Goal: Task Accomplishment & Management: Use online tool/utility

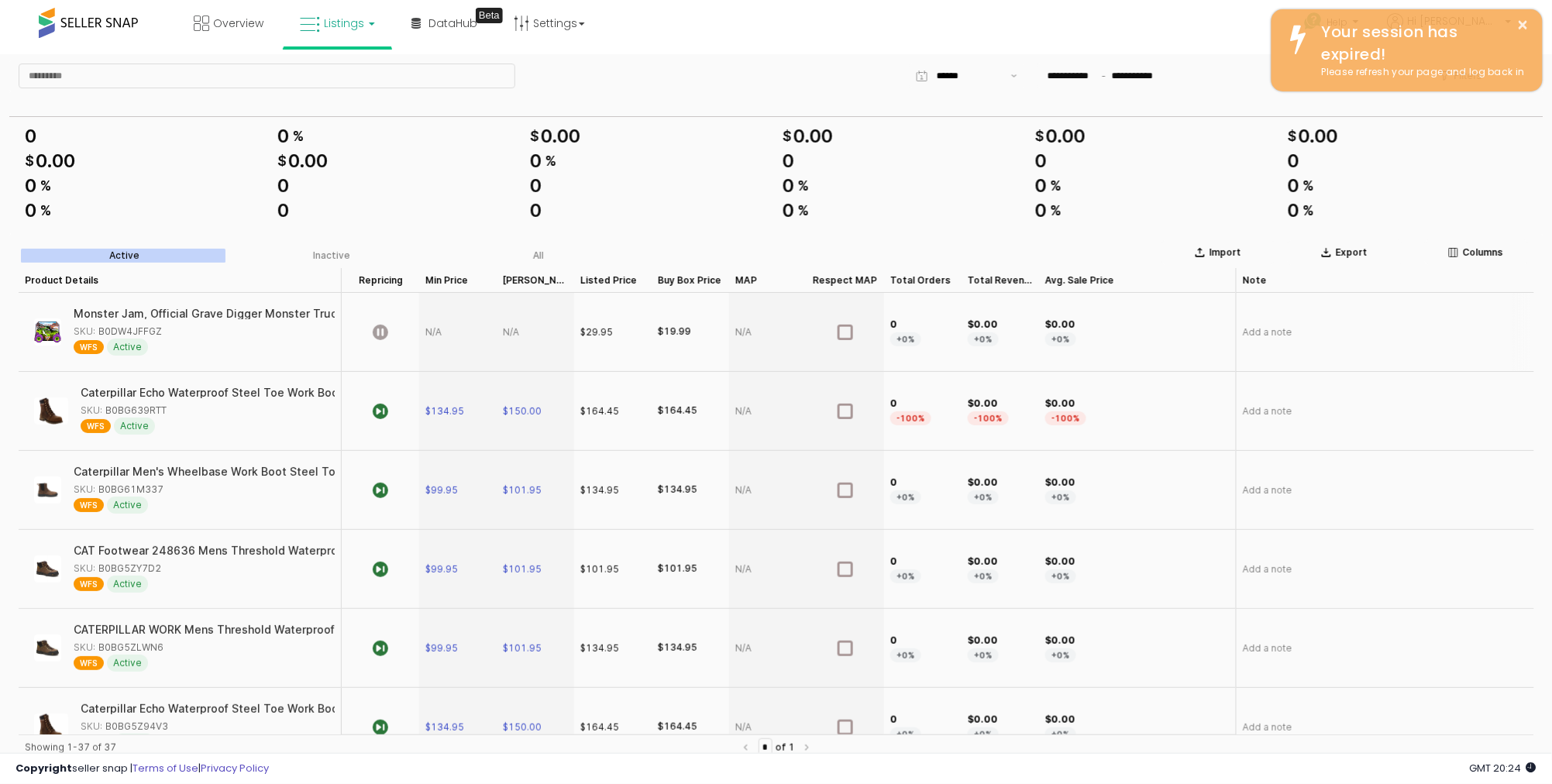
scroll to position [1, 0]
click at [327, 32] on link "Listings" at bounding box center [338, 23] width 98 height 46
click at [347, 136] on icon at bounding box center [351, 135] width 82 height 23
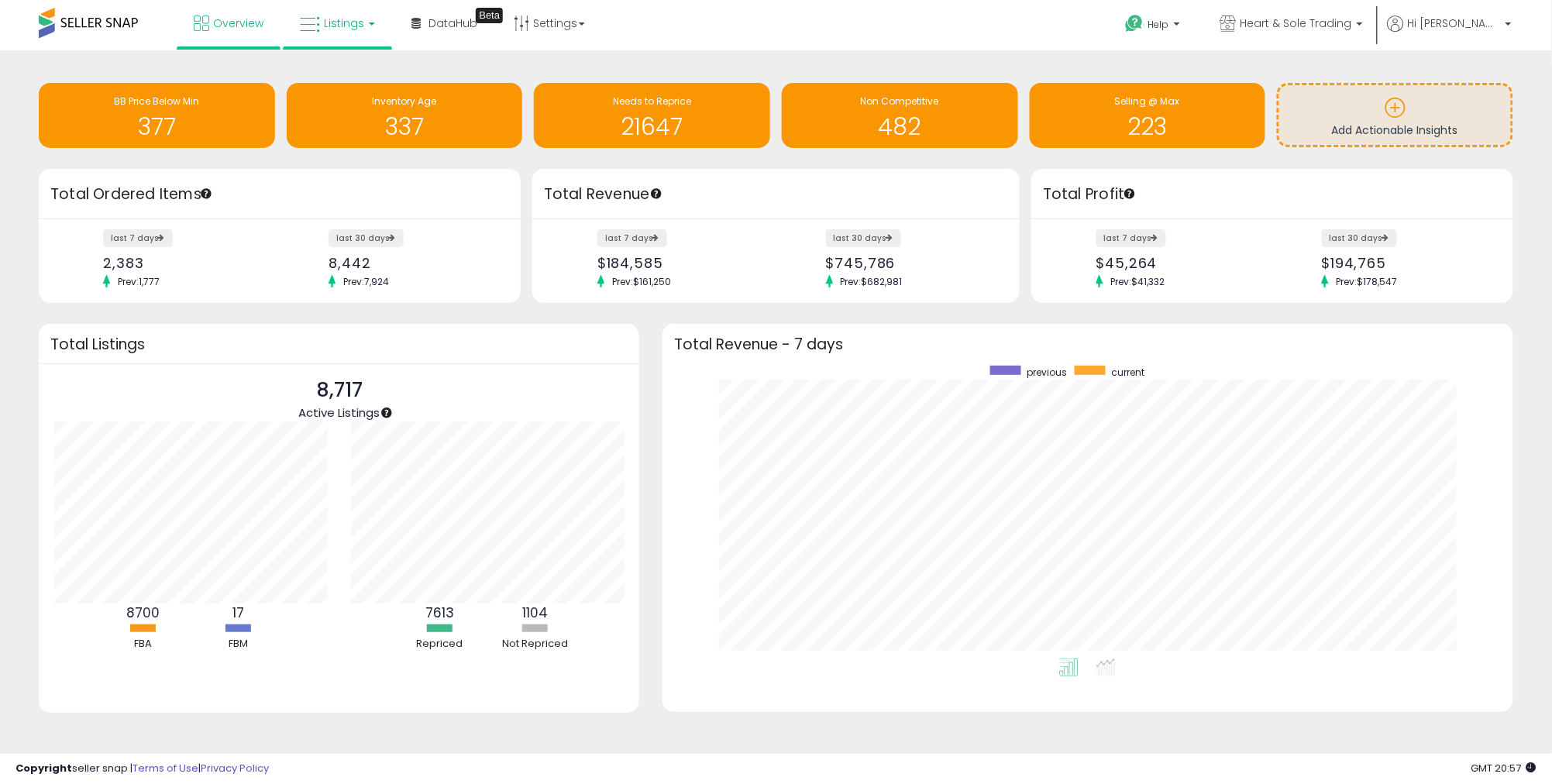
click at [325, 16] on span "Listings" at bounding box center [344, 24] width 40 height 16
click at [359, 79] on icon at bounding box center [348, 76] width 68 height 20
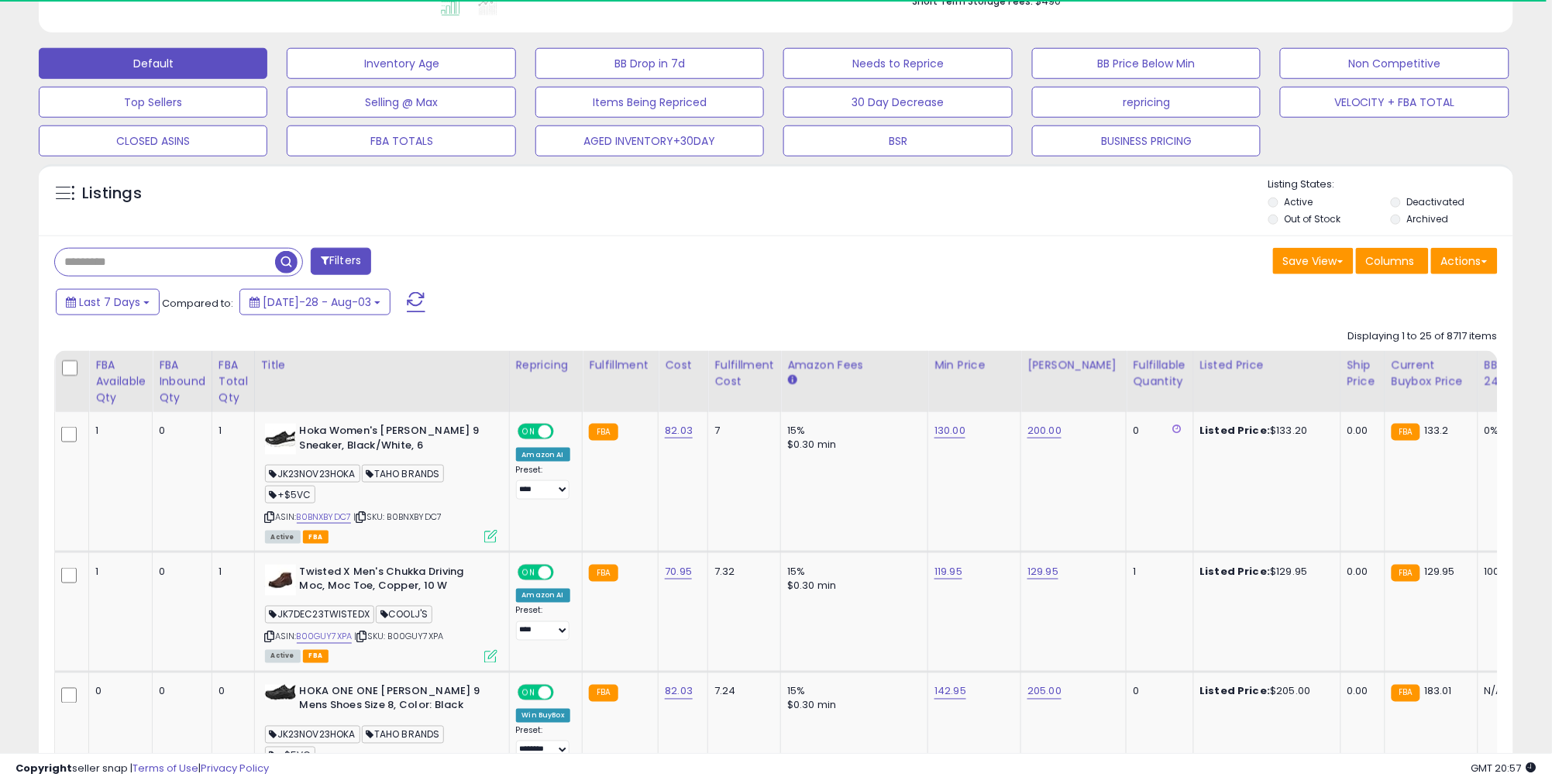
scroll to position [346, 0]
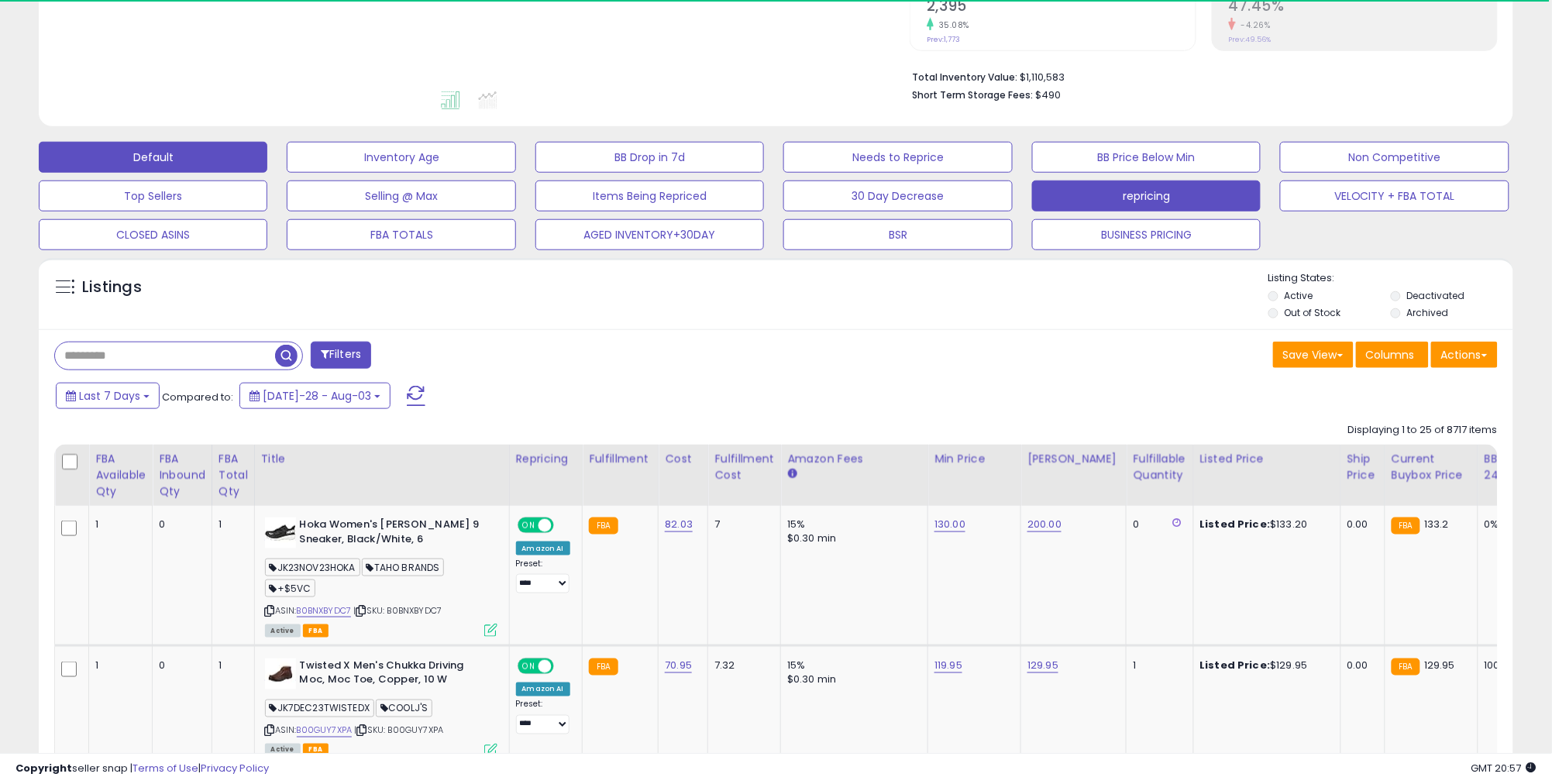
click at [515, 173] on button "repricing" at bounding box center [401, 157] width 229 height 31
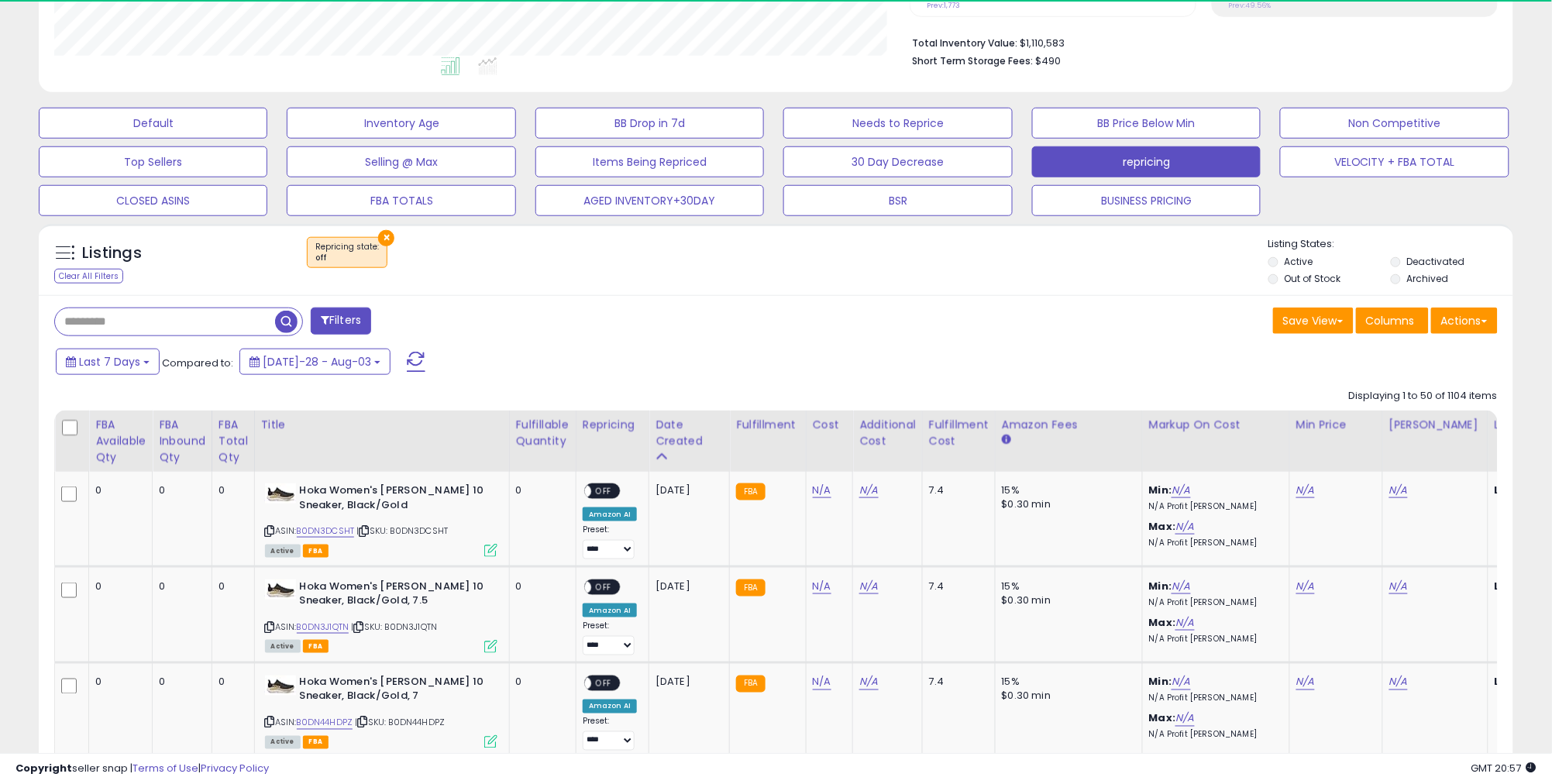
scroll to position [423, 0]
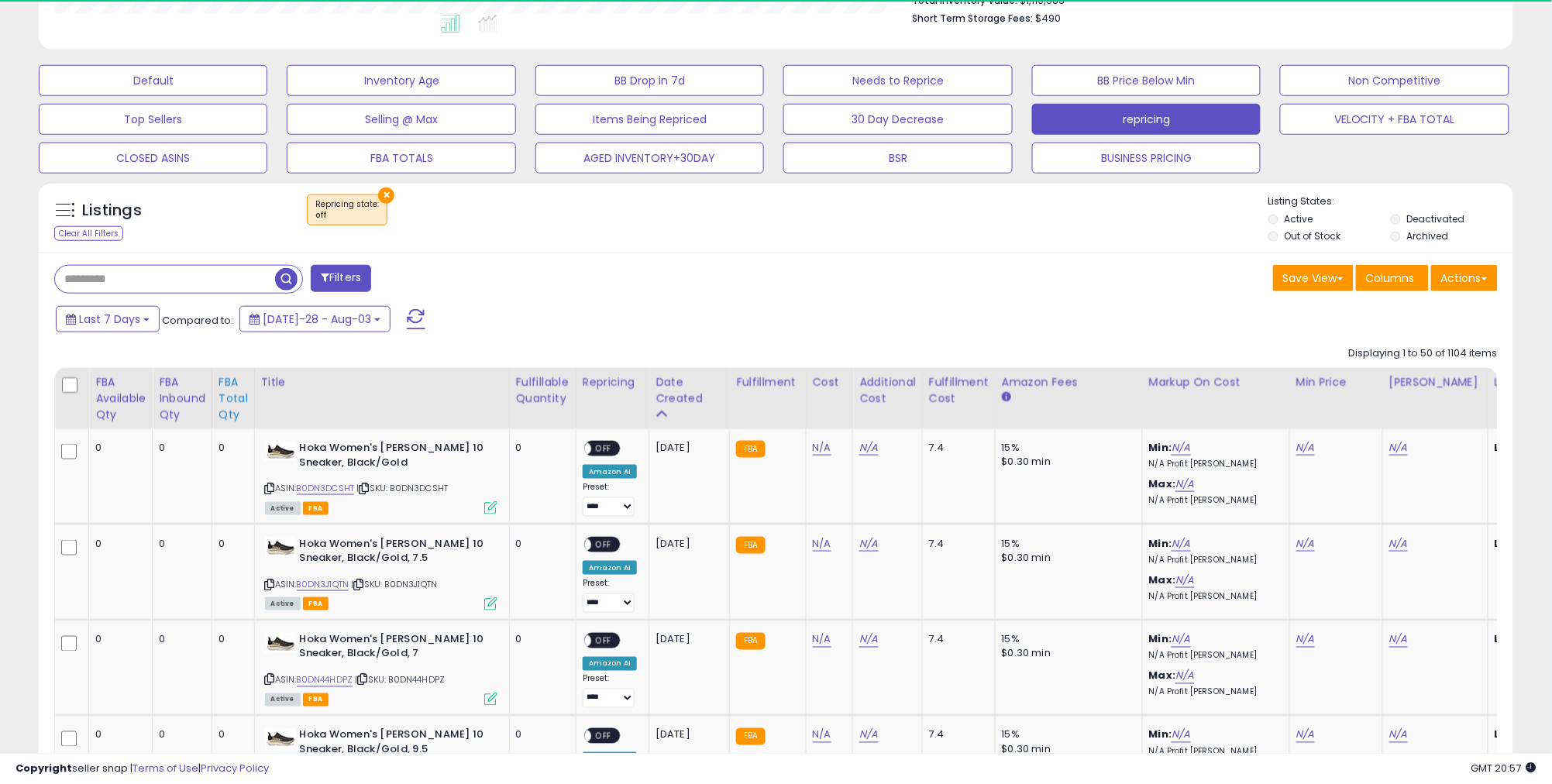
click at [247, 406] on div "FBA Total Qty" at bounding box center [233, 399] width 30 height 49
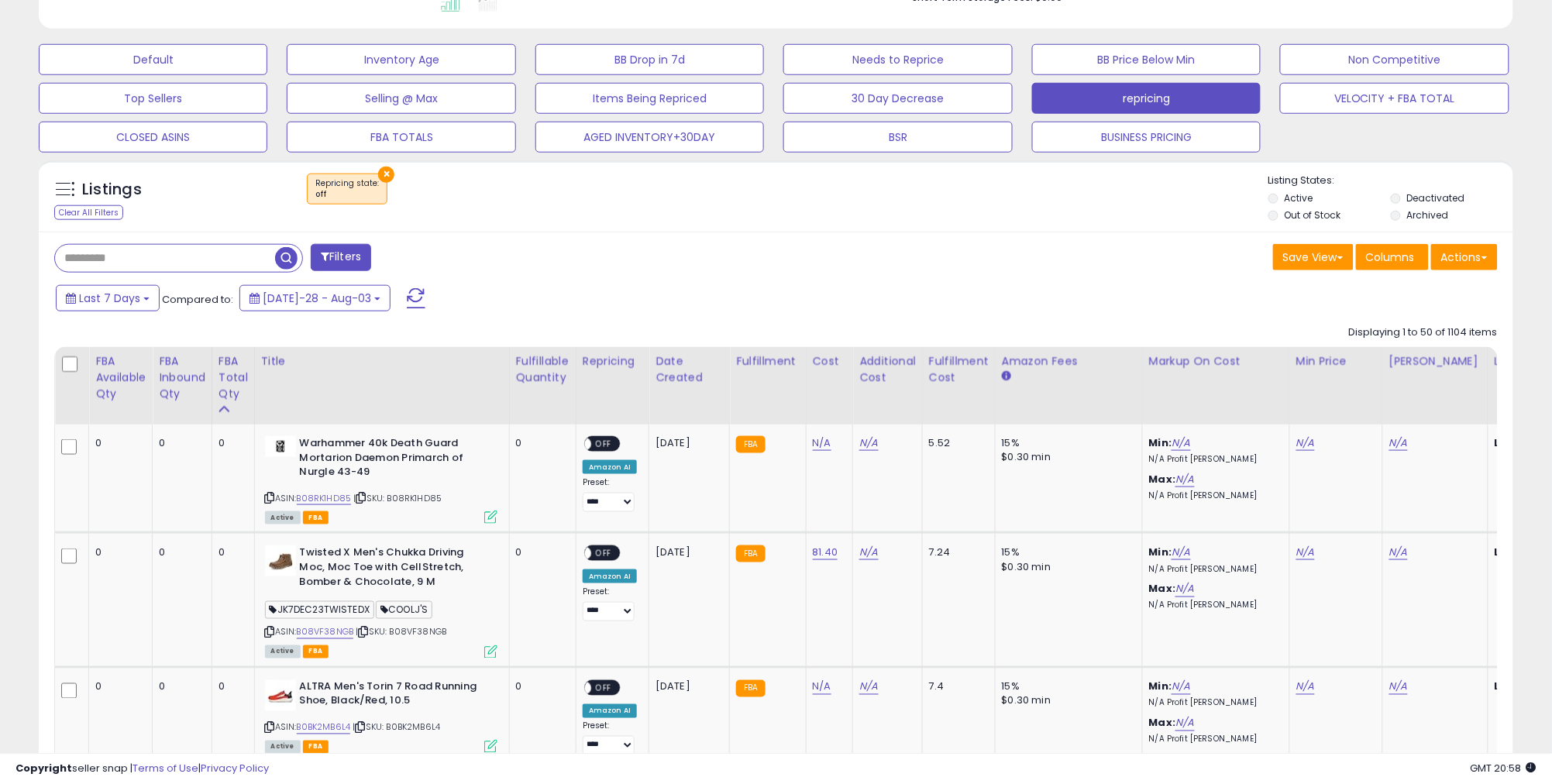
scroll to position [485, 0]
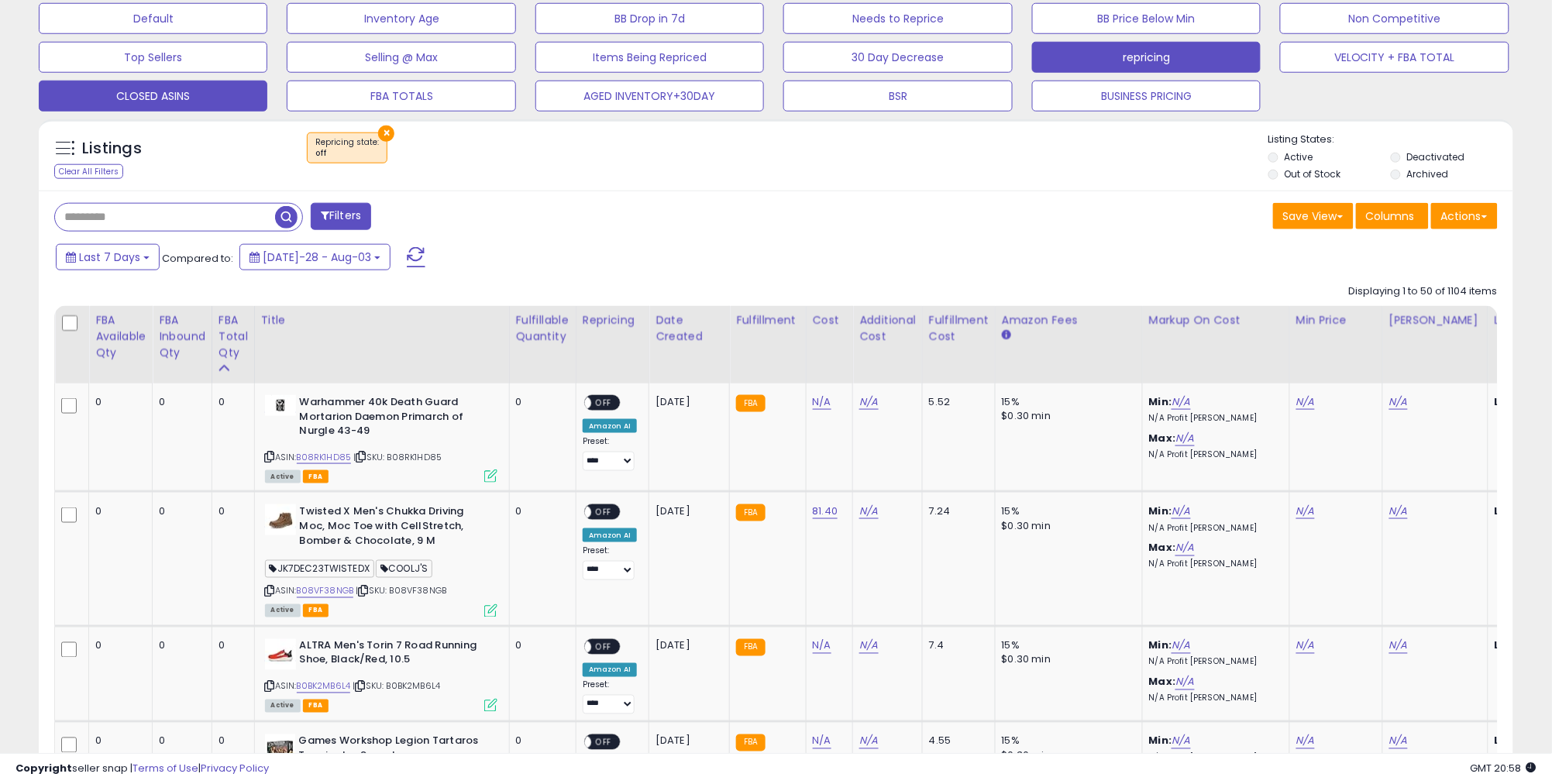
click at [231, 353] on div "FBA Total Qty" at bounding box center [233, 337] width 30 height 49
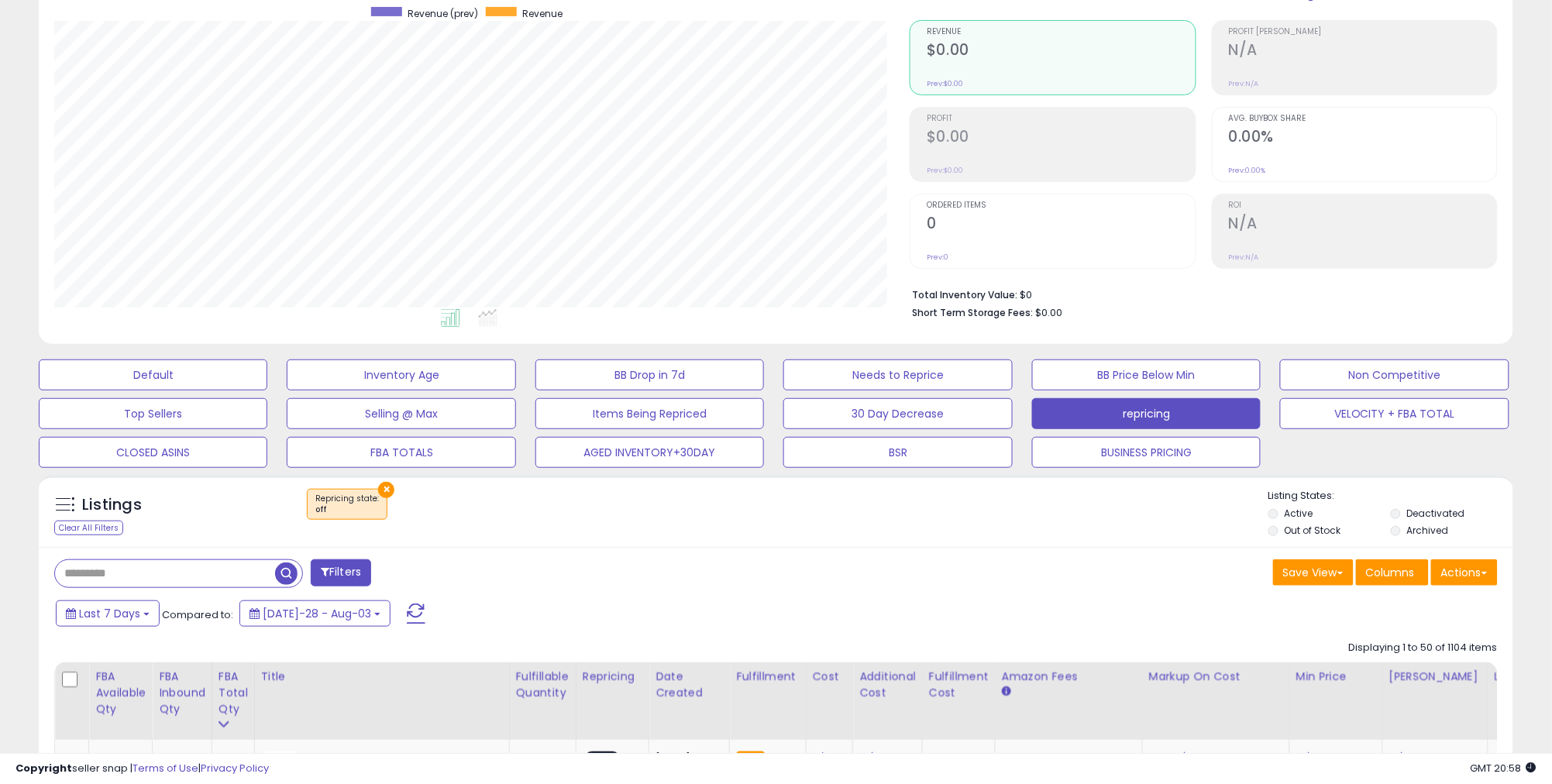
scroll to position [132, 0]
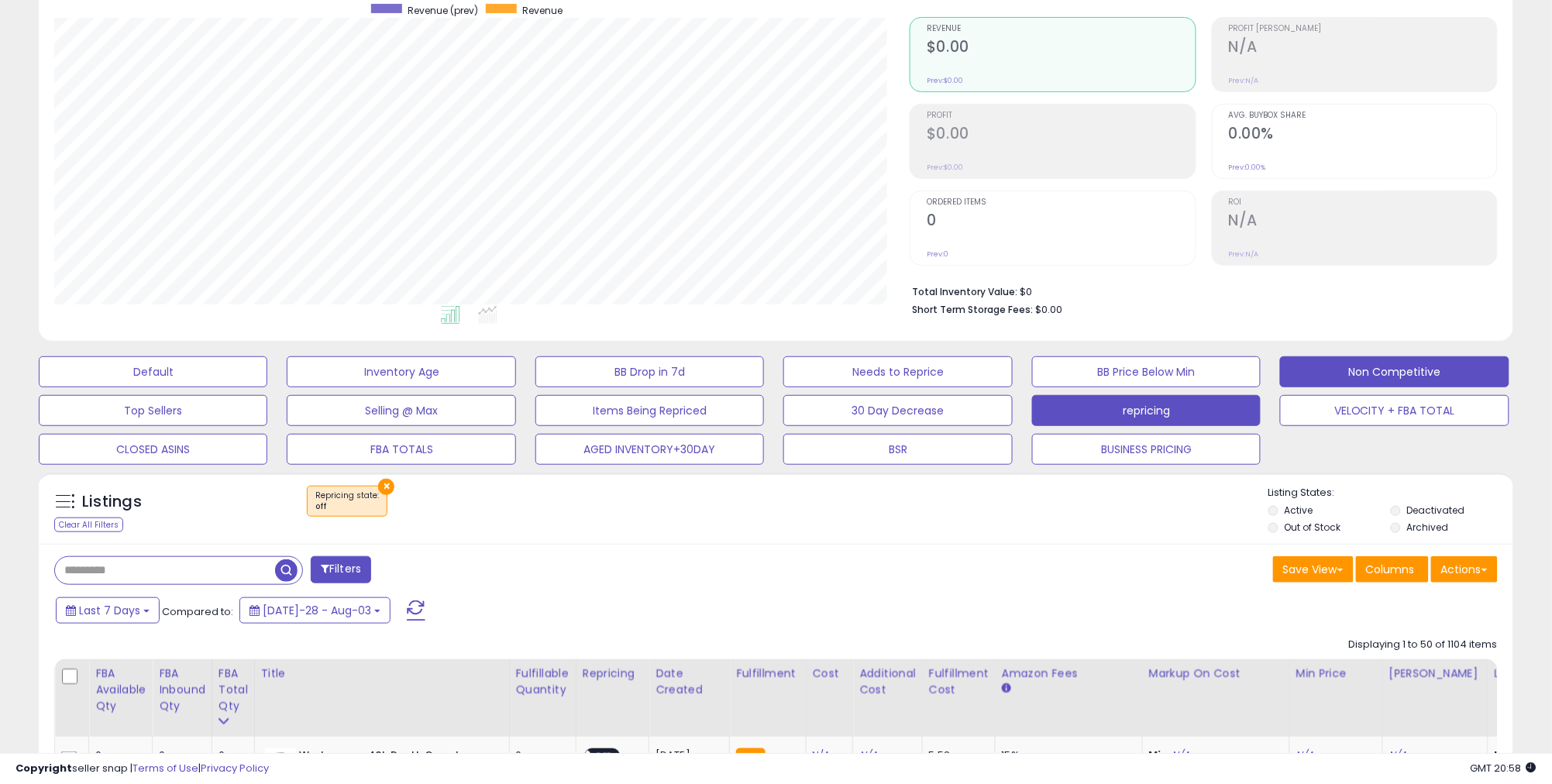
click at [268, 380] on button "Non Competitive" at bounding box center [153, 371] width 229 height 31
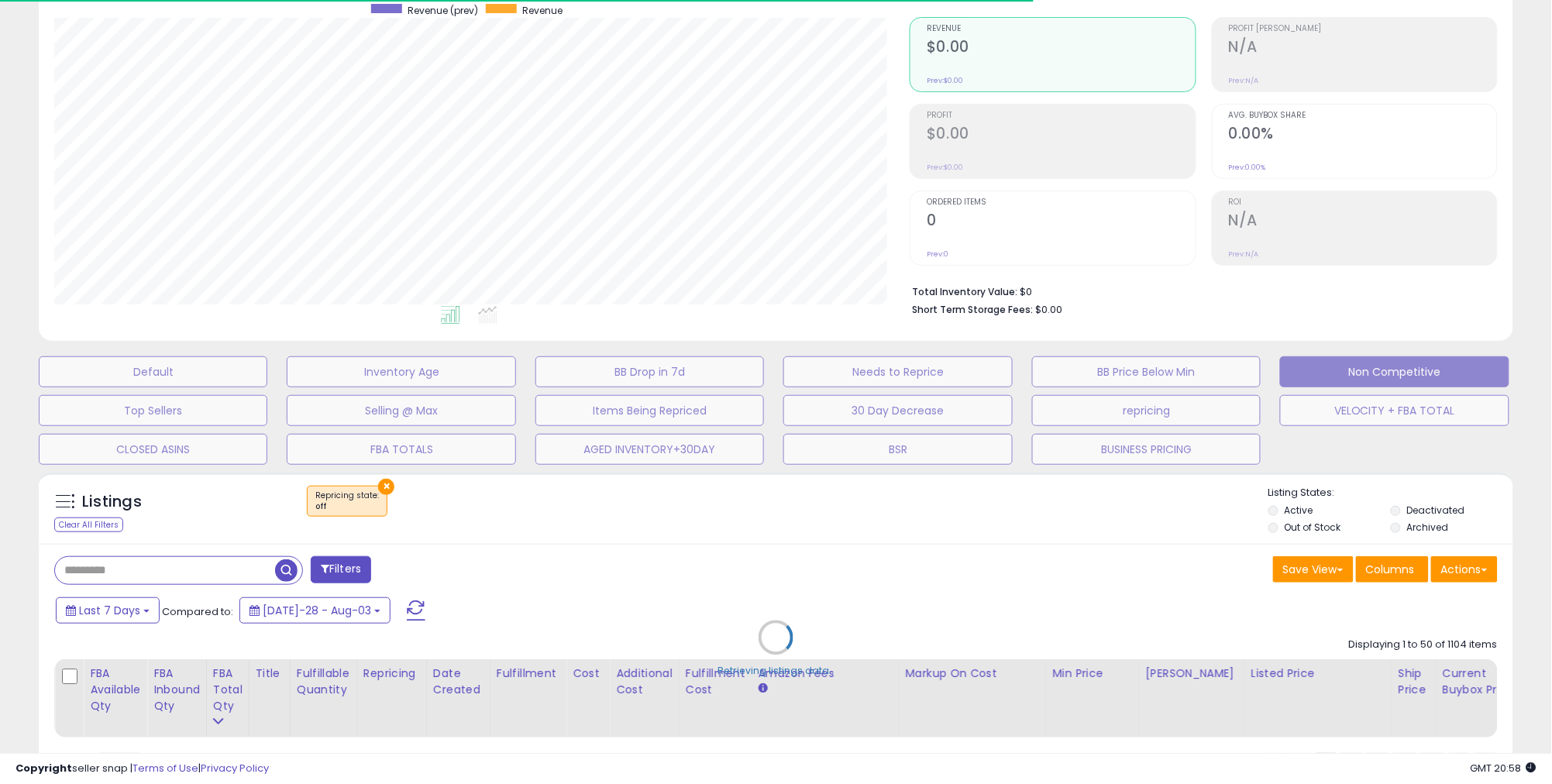
select select "**"
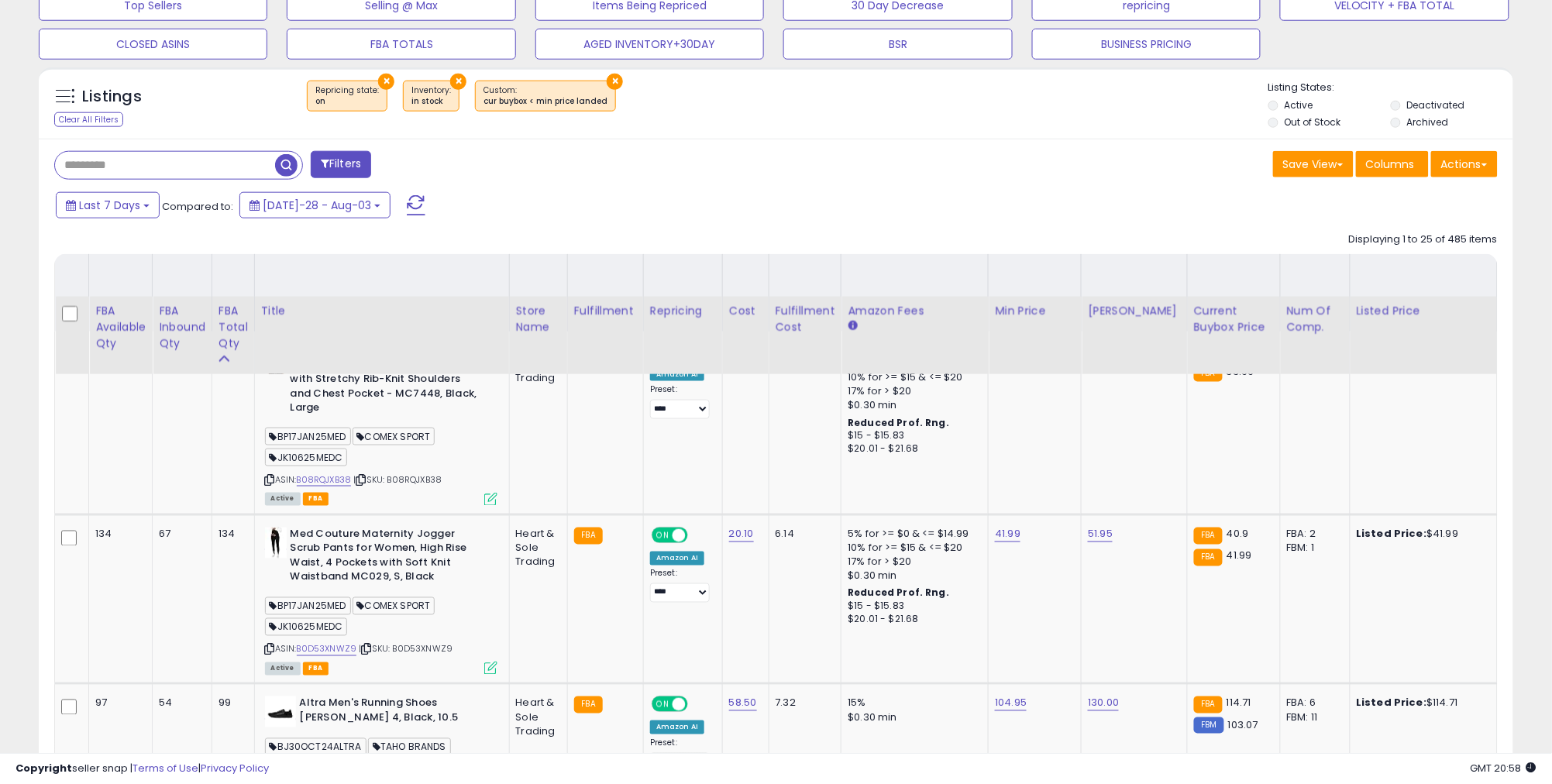
scroll to position [465, 0]
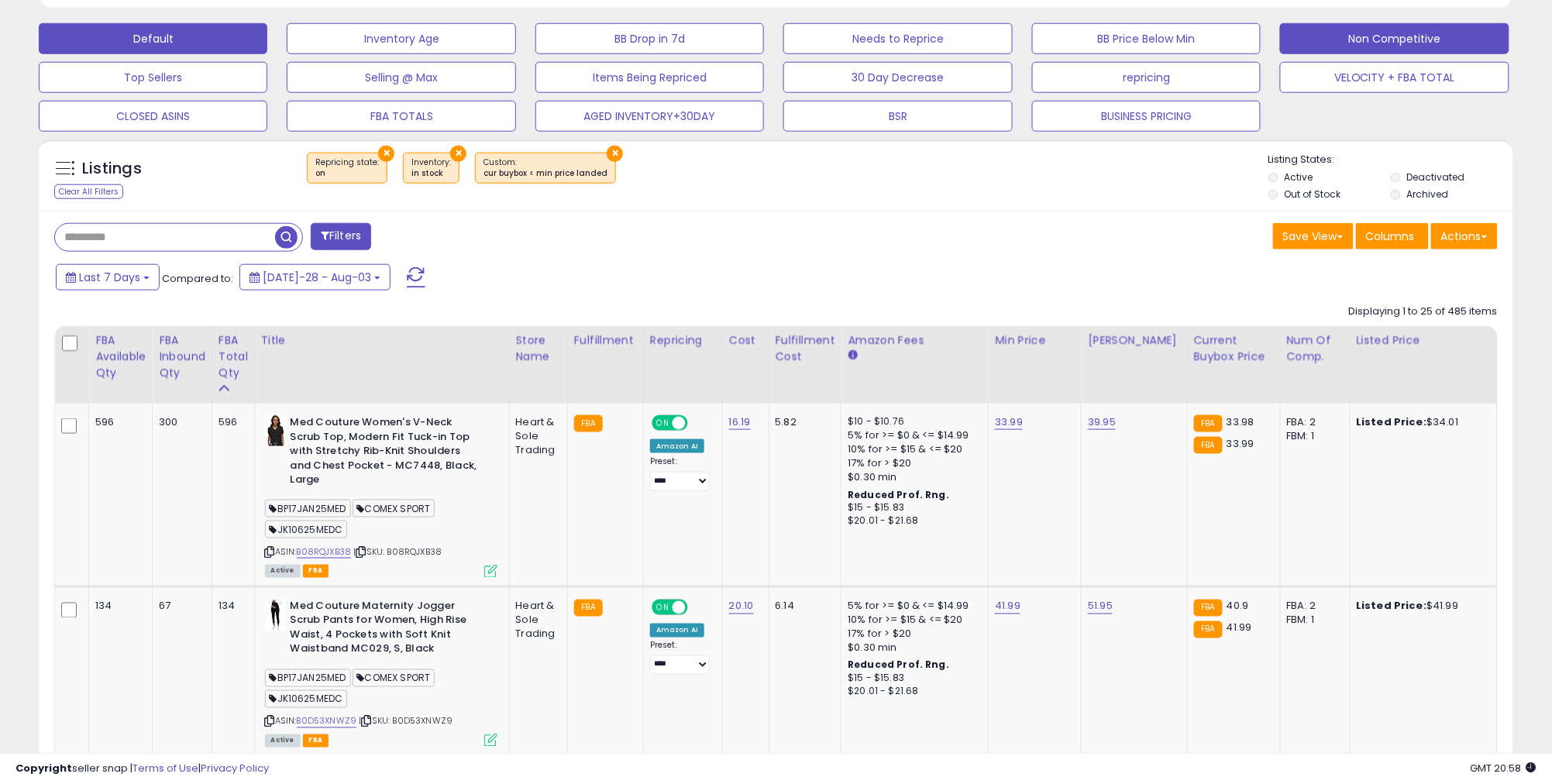
click at [180, 40] on button "Default" at bounding box center [153, 38] width 229 height 31
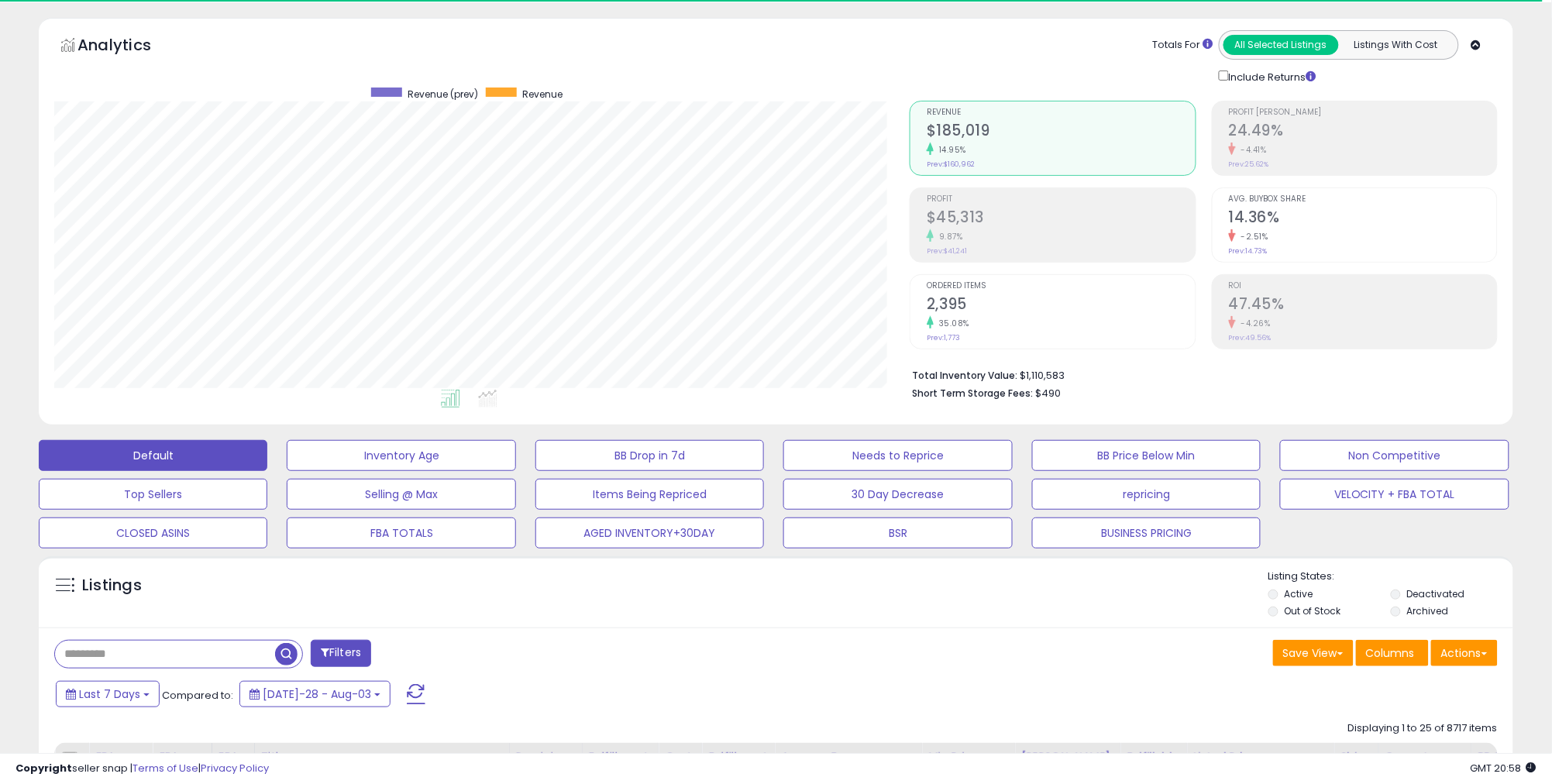
scroll to position [317, 856]
